Goal: Check status: Check status

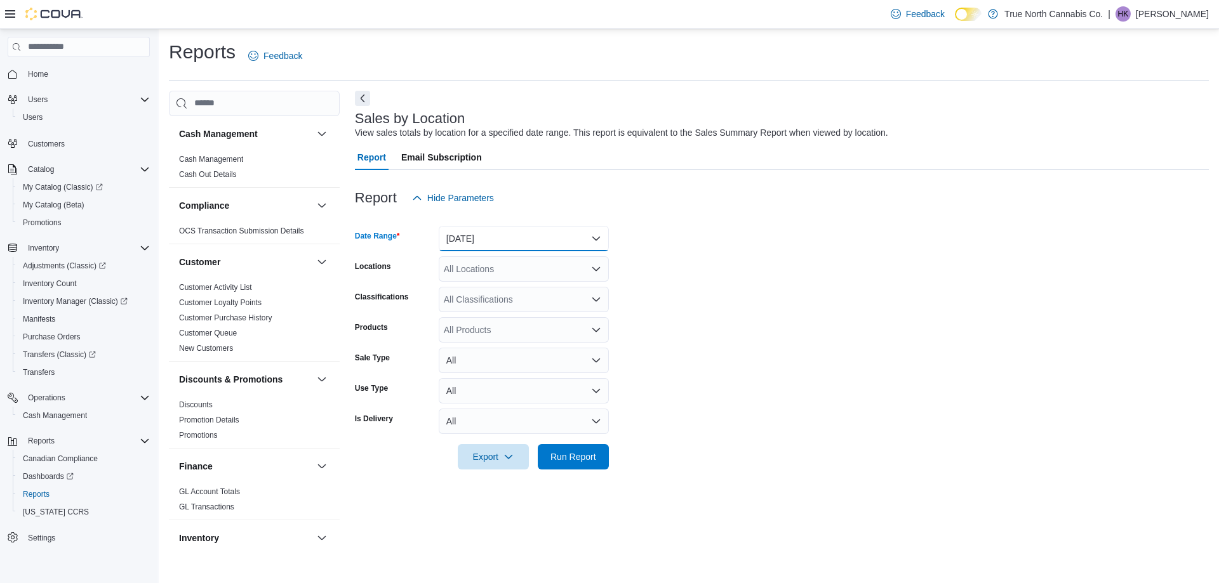
click at [474, 241] on button "[DATE]" at bounding box center [524, 238] width 170 height 25
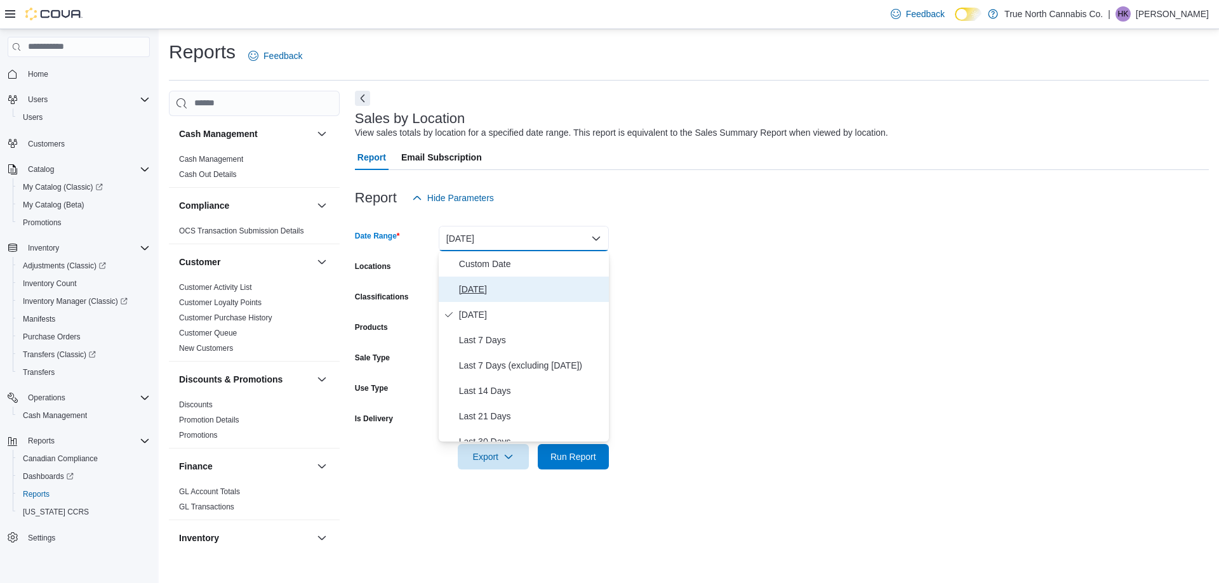
click at [488, 296] on span "[DATE]" at bounding box center [531, 289] width 145 height 15
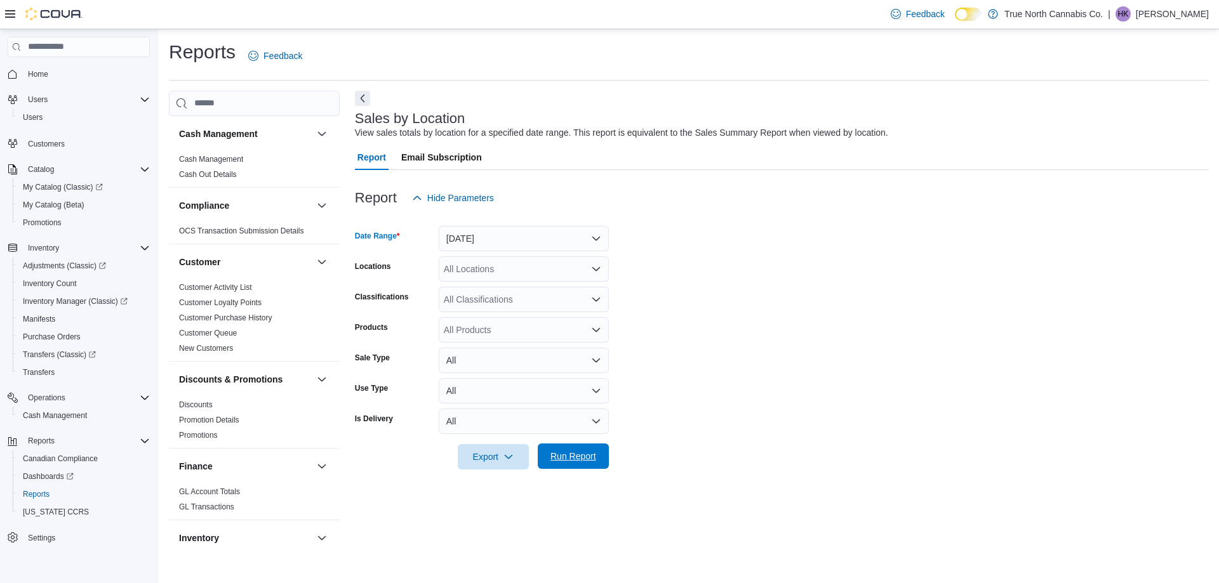
click at [594, 453] on span "Run Report" at bounding box center [573, 456] width 46 height 13
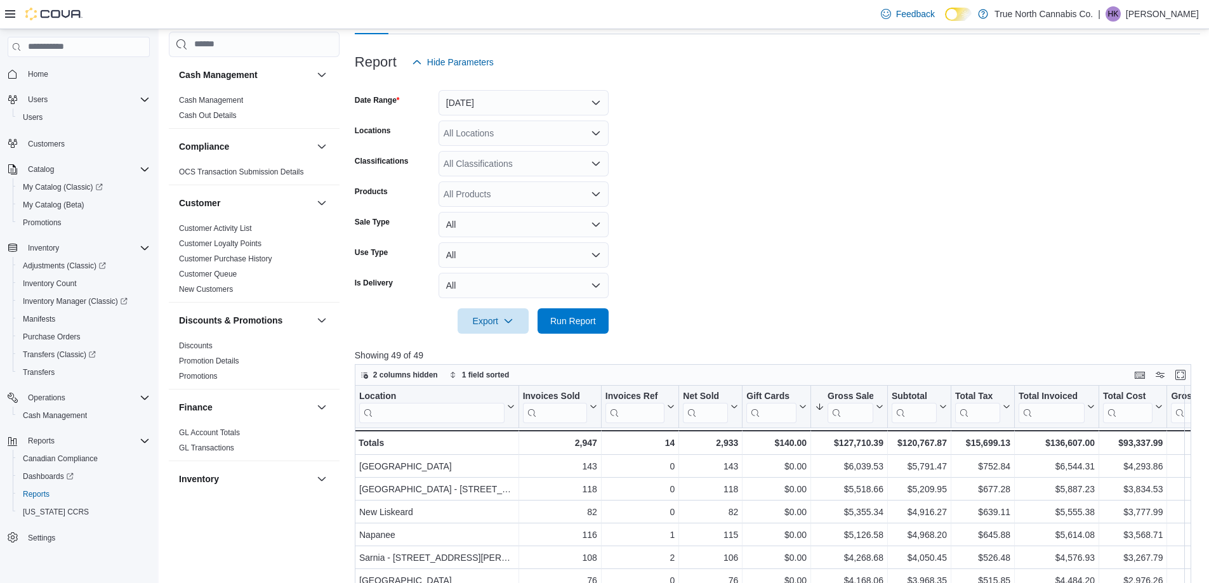
scroll to position [381, 0]
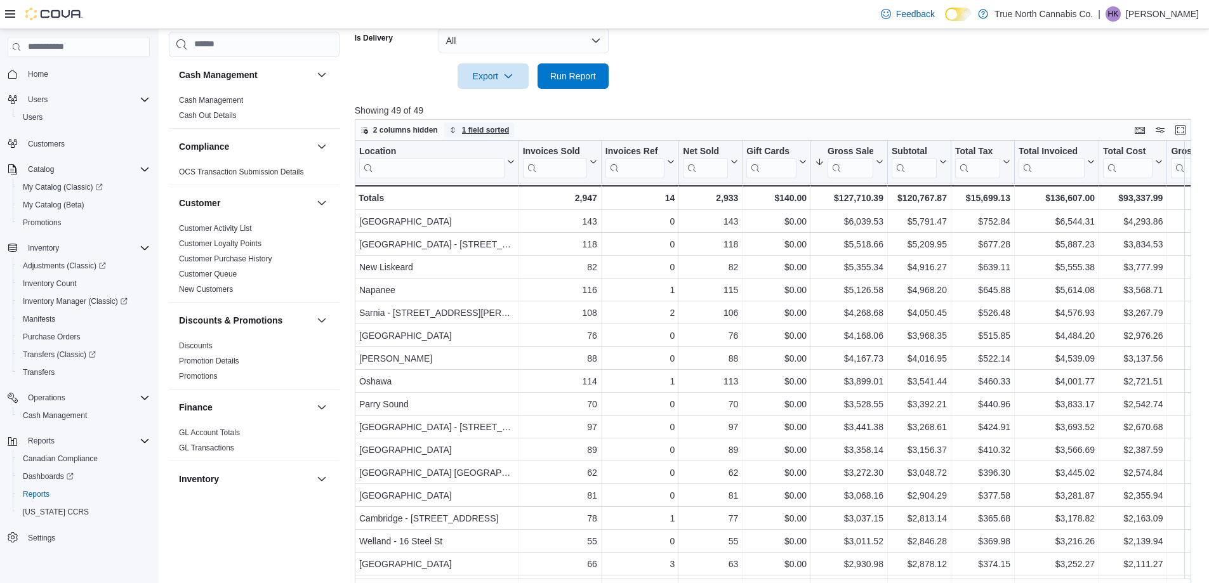
click at [450, 131] on icon "button" at bounding box center [453, 130] width 8 height 8
click at [682, 107] on p "Showing 49 of 49" at bounding box center [778, 110] width 846 height 13
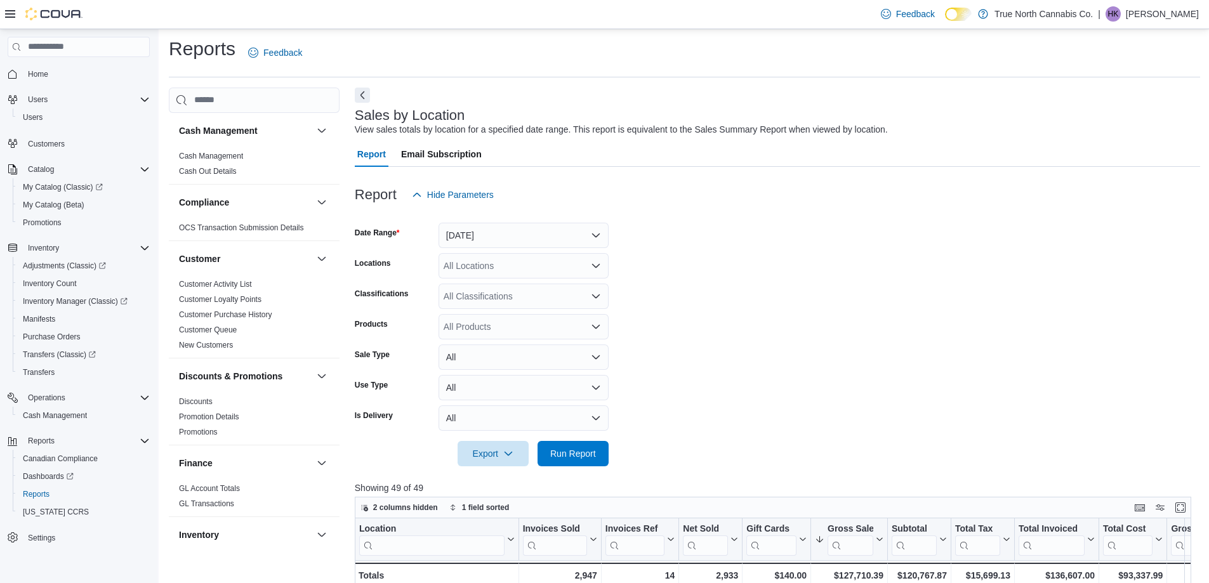
scroll to position [0, 0]
